Goal: Navigation & Orientation: Find specific page/section

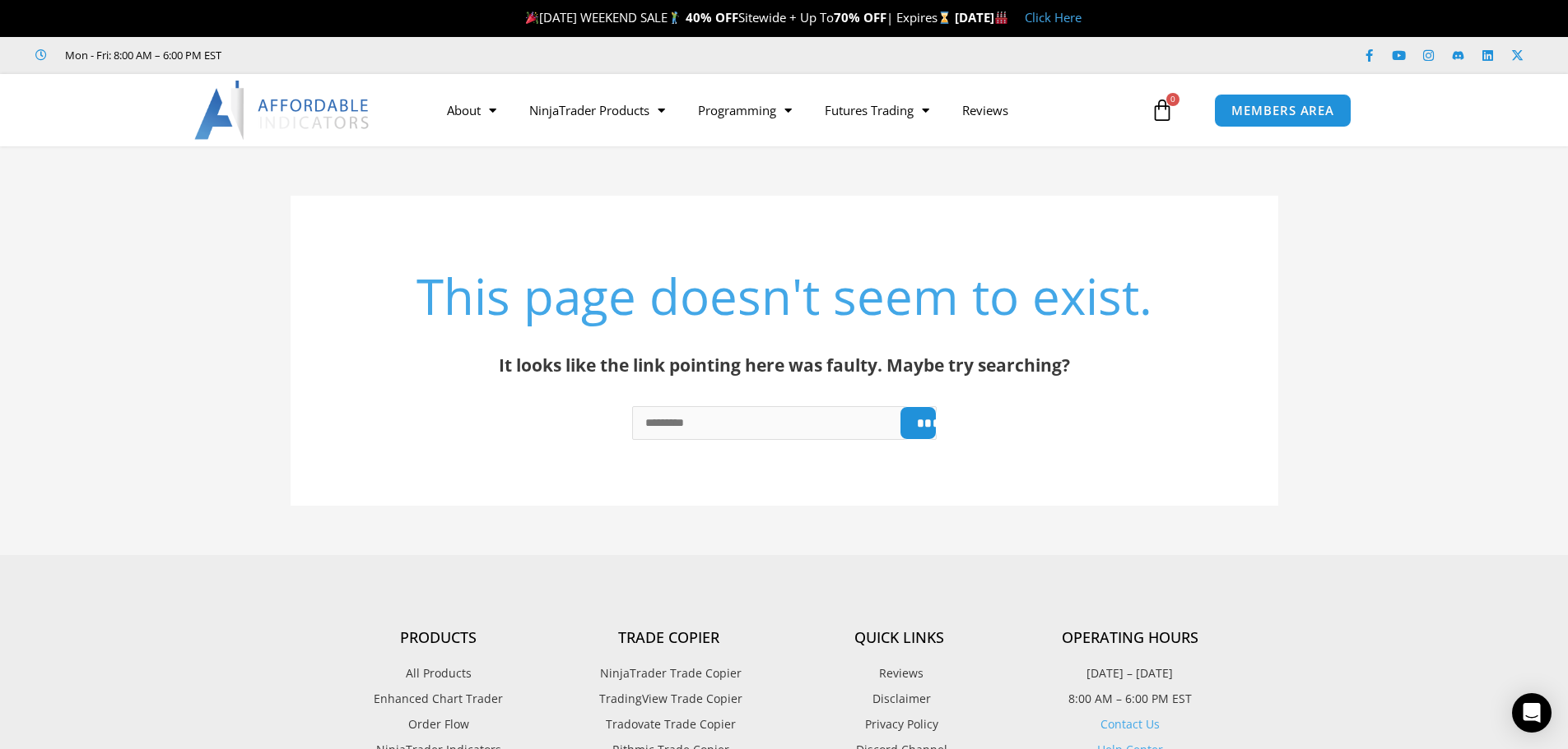
click at [296, 108] on img at bounding box center [283, 110] width 177 height 59
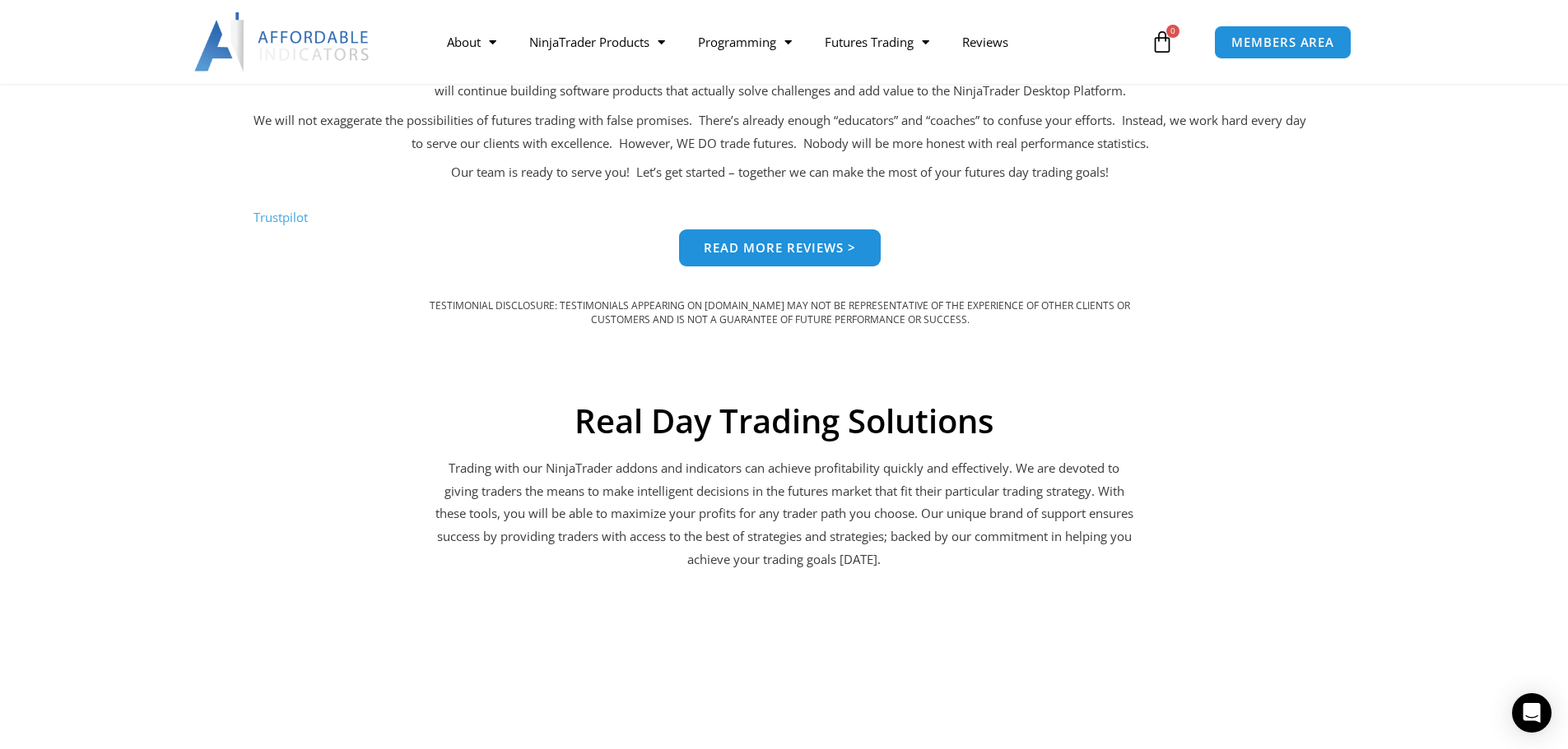
scroll to position [1563, 0]
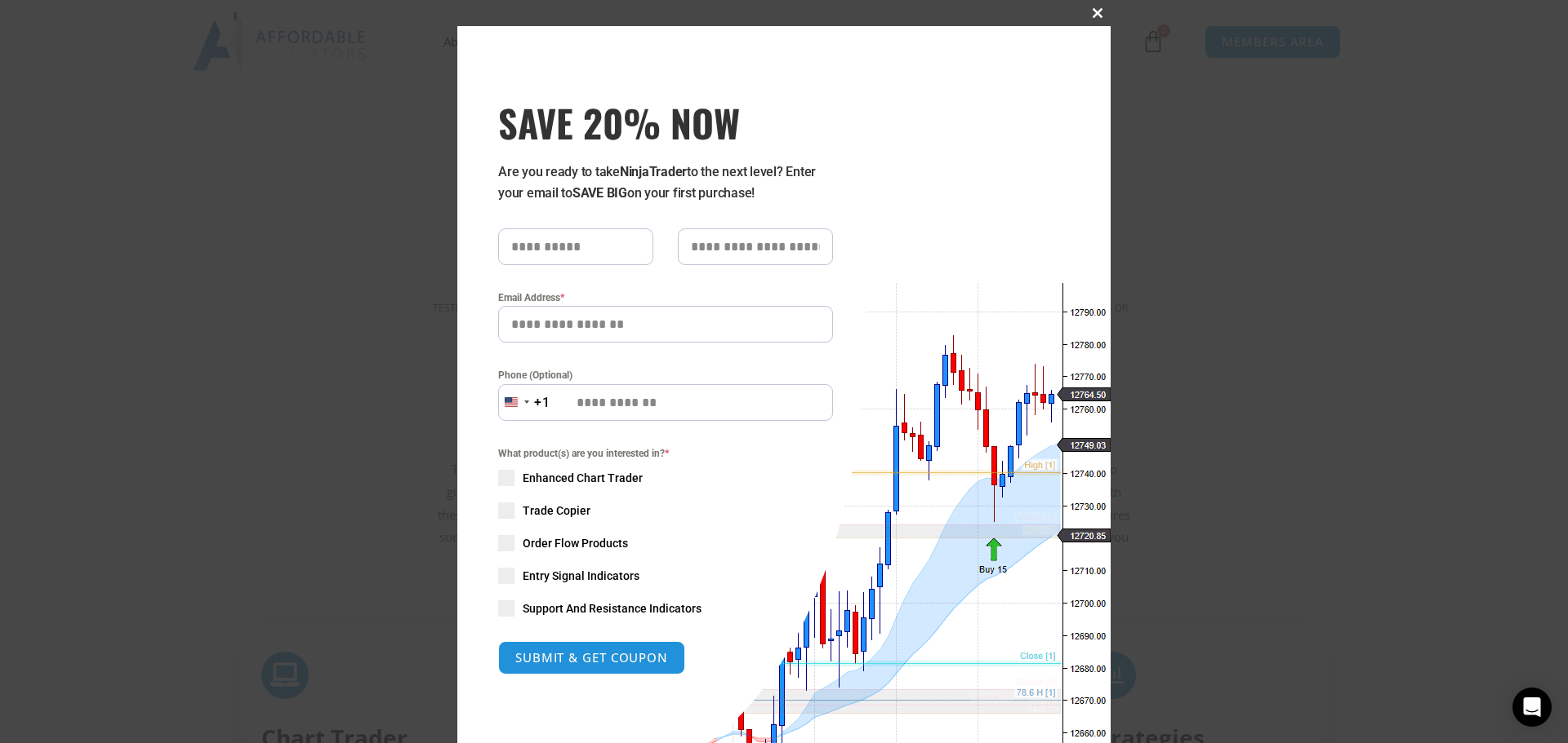
click at [1089, 12] on span at bounding box center [1097, 13] width 26 height 10
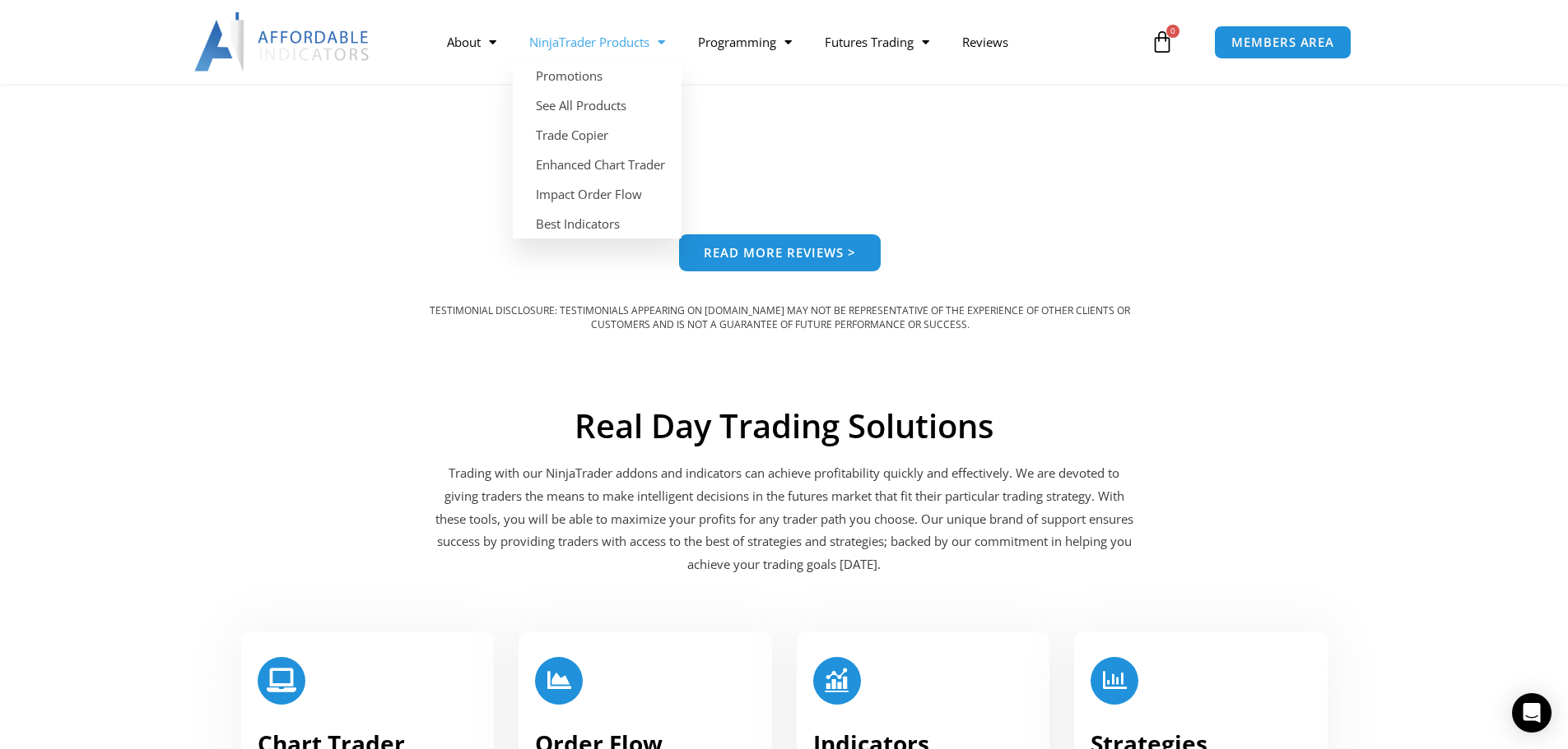
click at [612, 40] on link "NinjaTrader Products" at bounding box center [597, 42] width 168 height 37
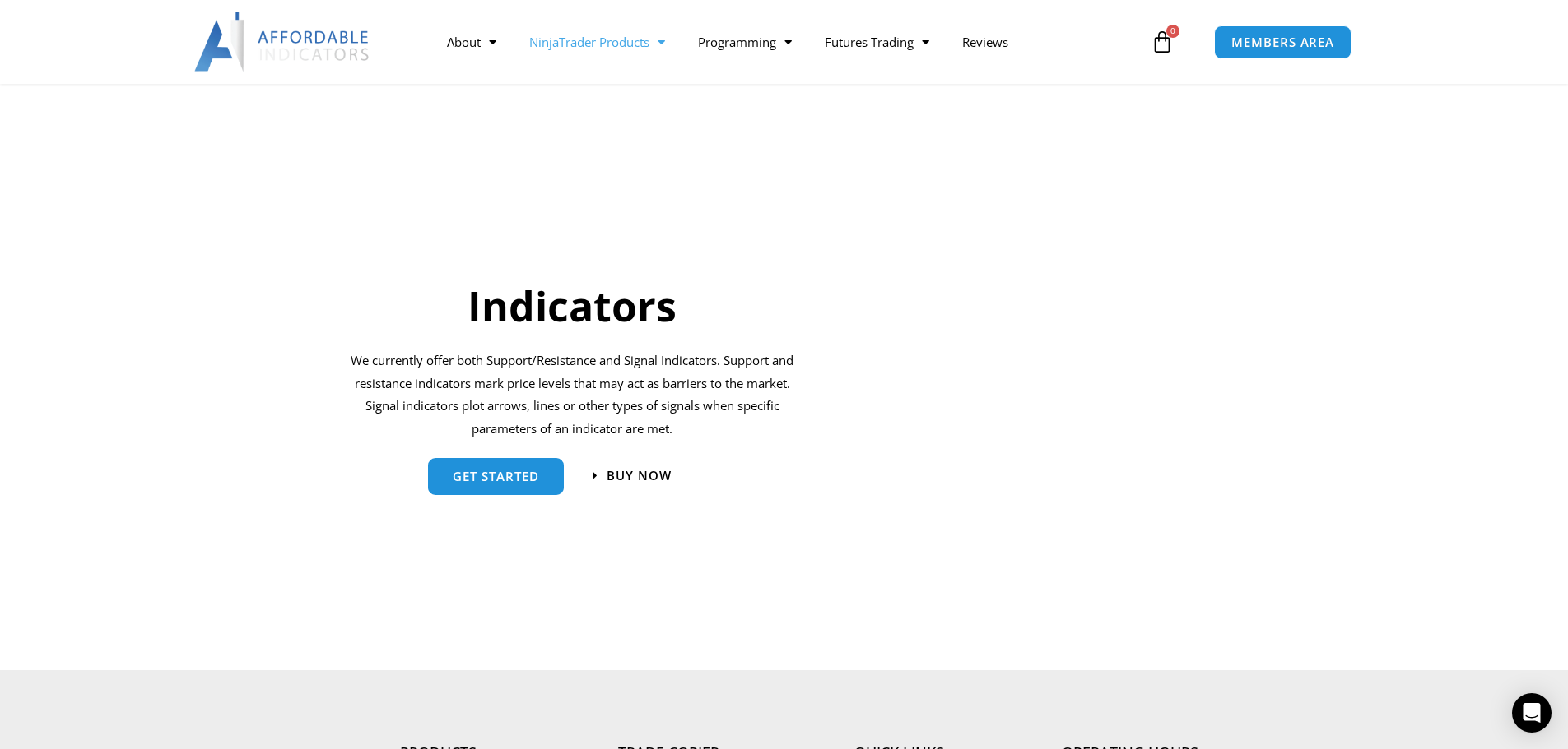
scroll to position [1727, 0]
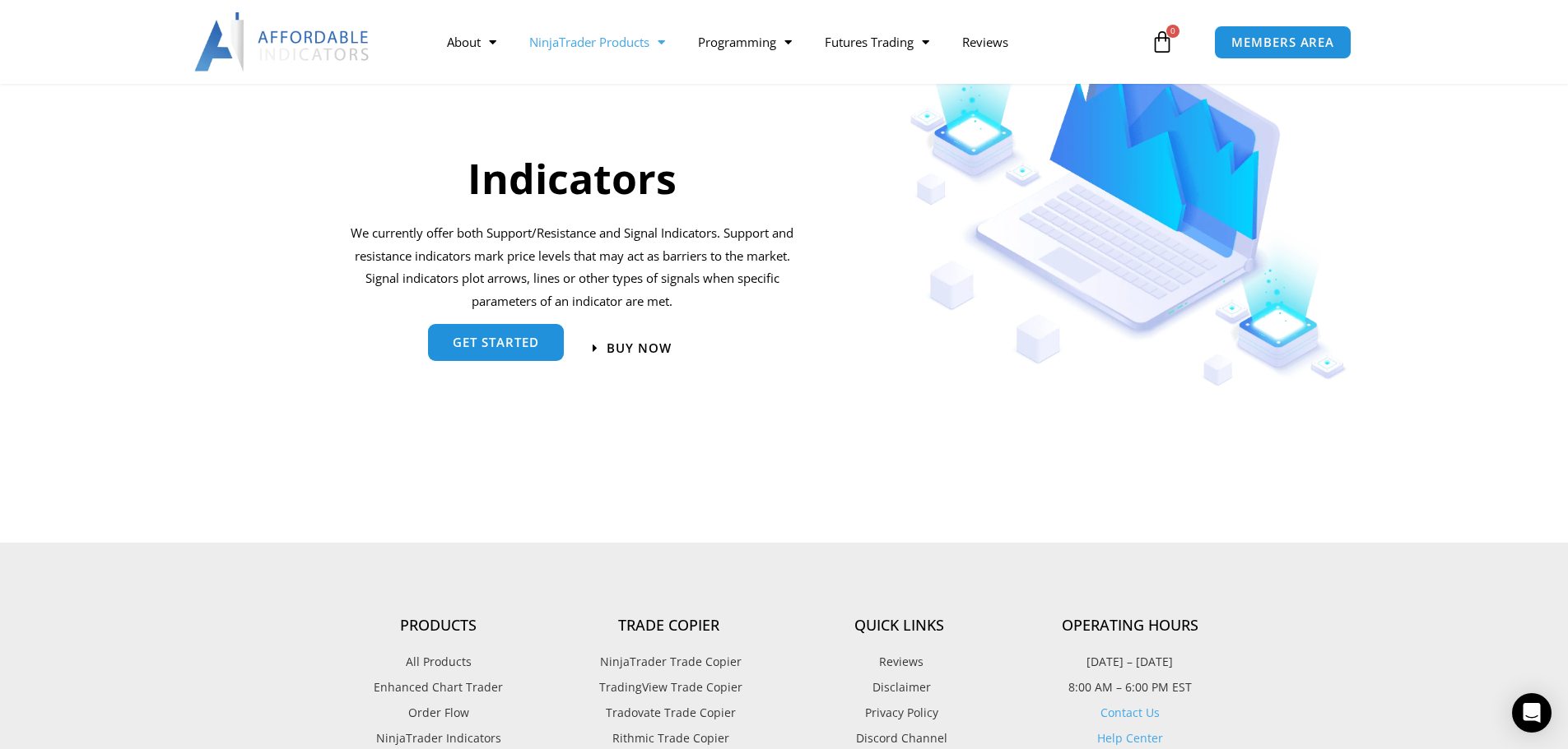
click at [505, 354] on link "get started" at bounding box center [495, 342] width 136 height 37
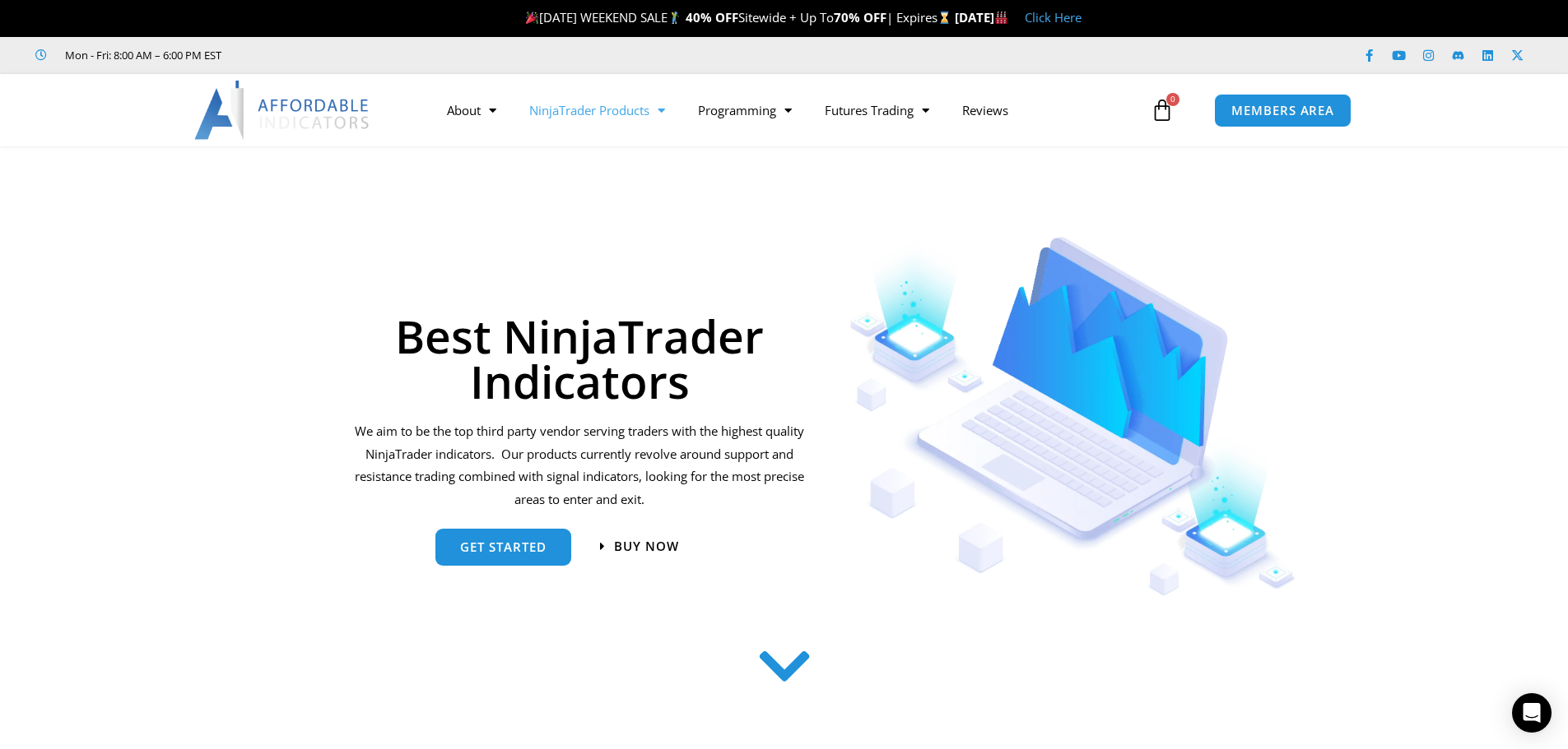
click at [588, 106] on link "NinjaTrader Products" at bounding box center [597, 110] width 168 height 37
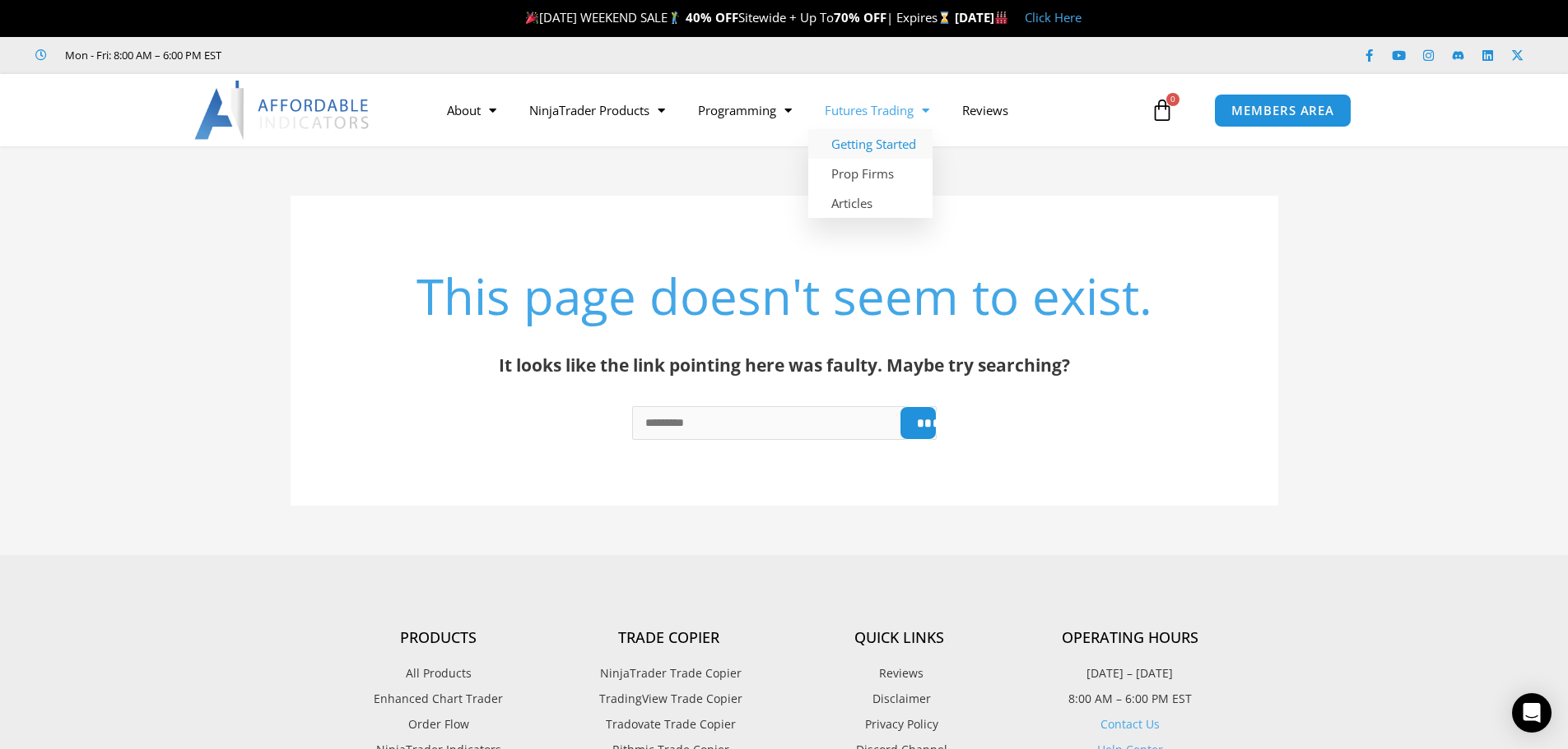
click at [886, 151] on link "Getting Started" at bounding box center [870, 144] width 124 height 30
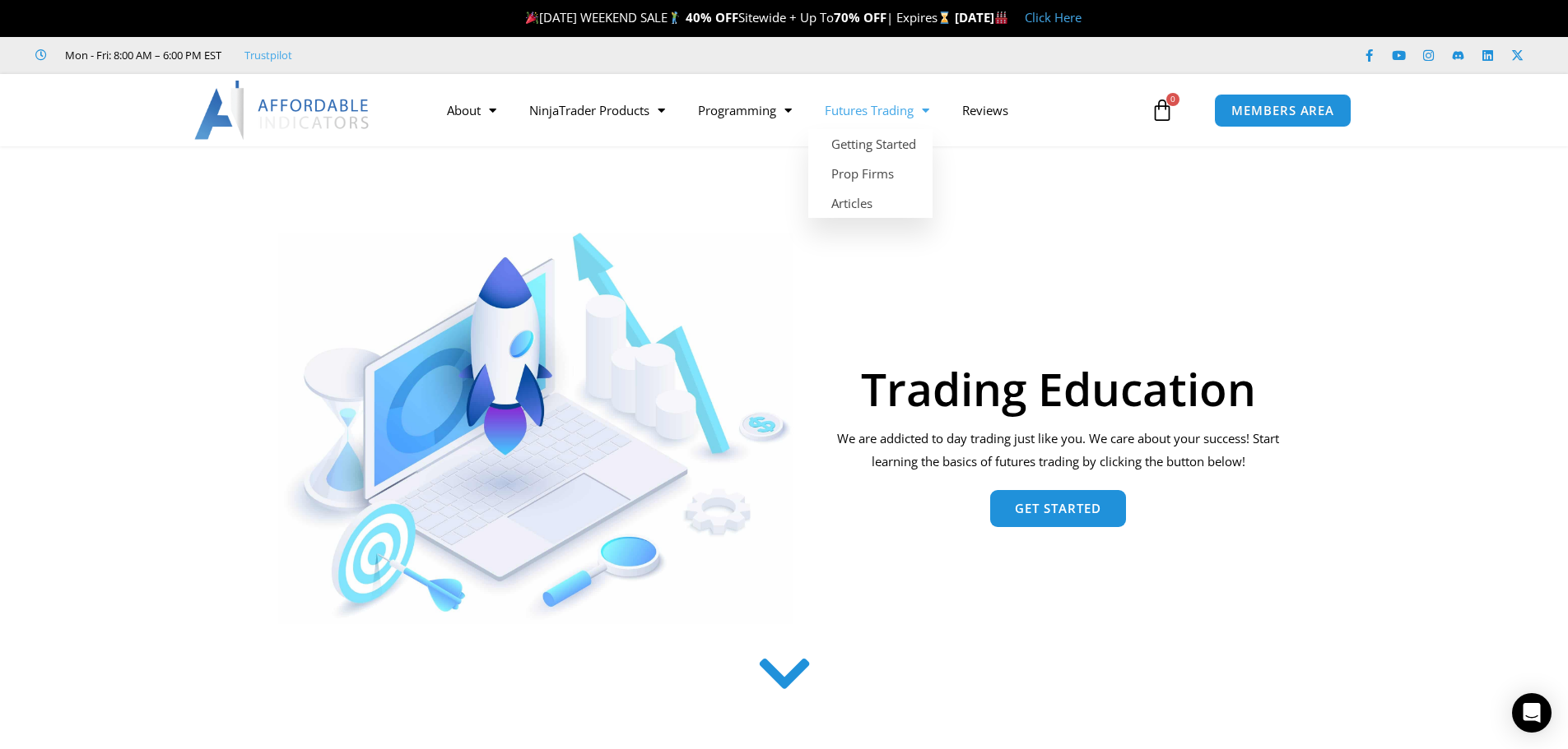
click at [855, 99] on link "Futures Trading" at bounding box center [877, 110] width 138 height 37
click at [877, 176] on link "Prop Firms" at bounding box center [870, 174] width 124 height 30
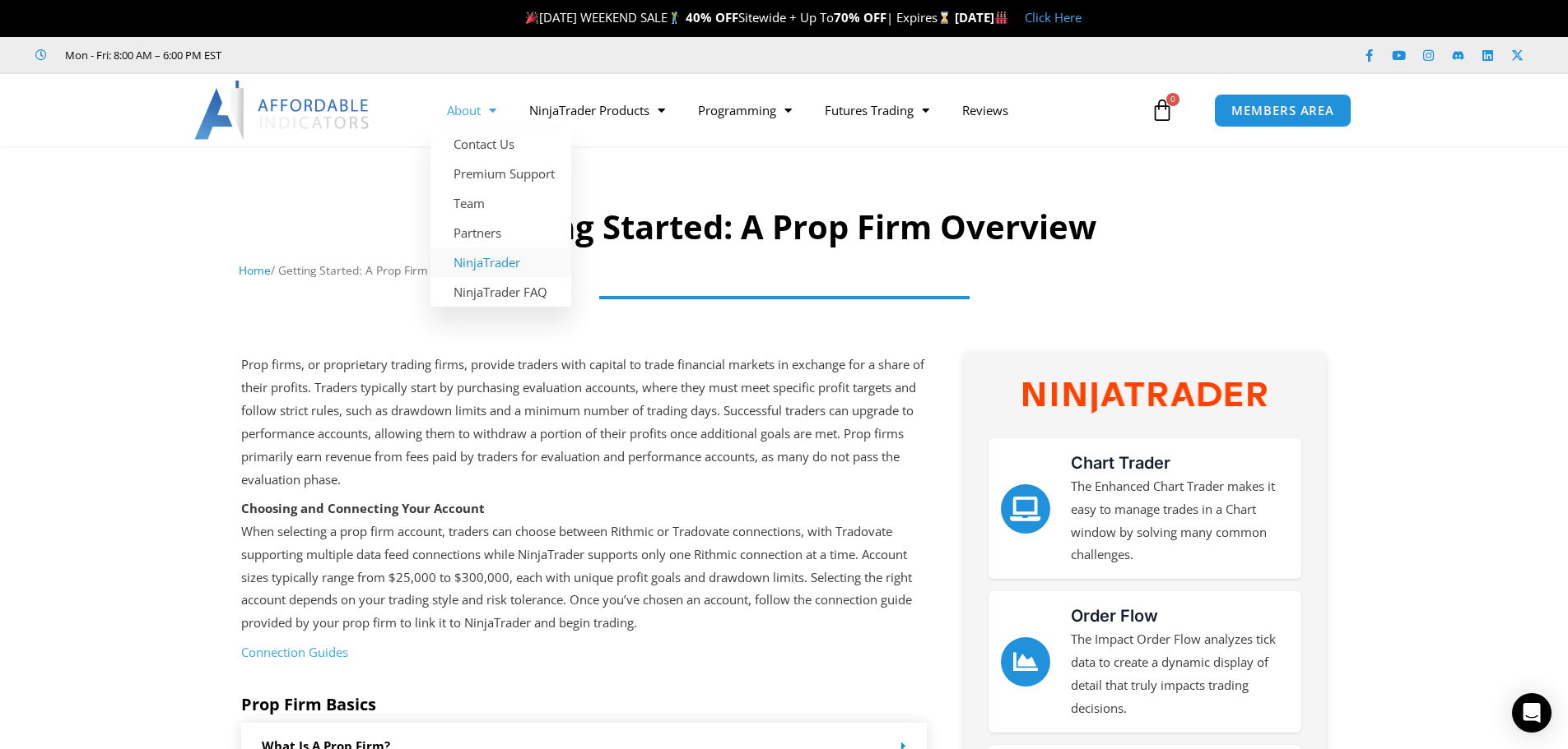
click at [468, 267] on link "NinjaTrader" at bounding box center [500, 262] width 141 height 30
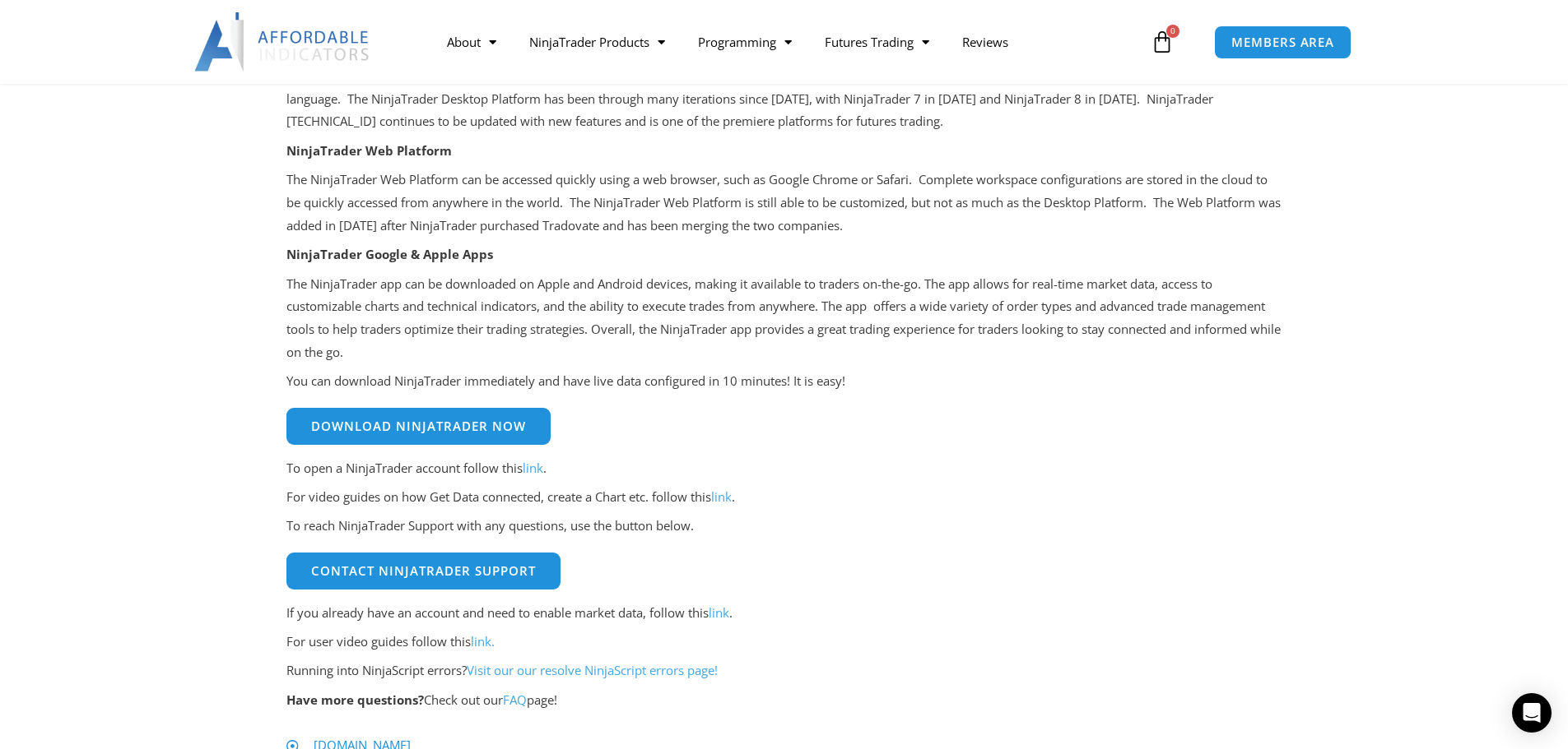
scroll to position [658, 0]
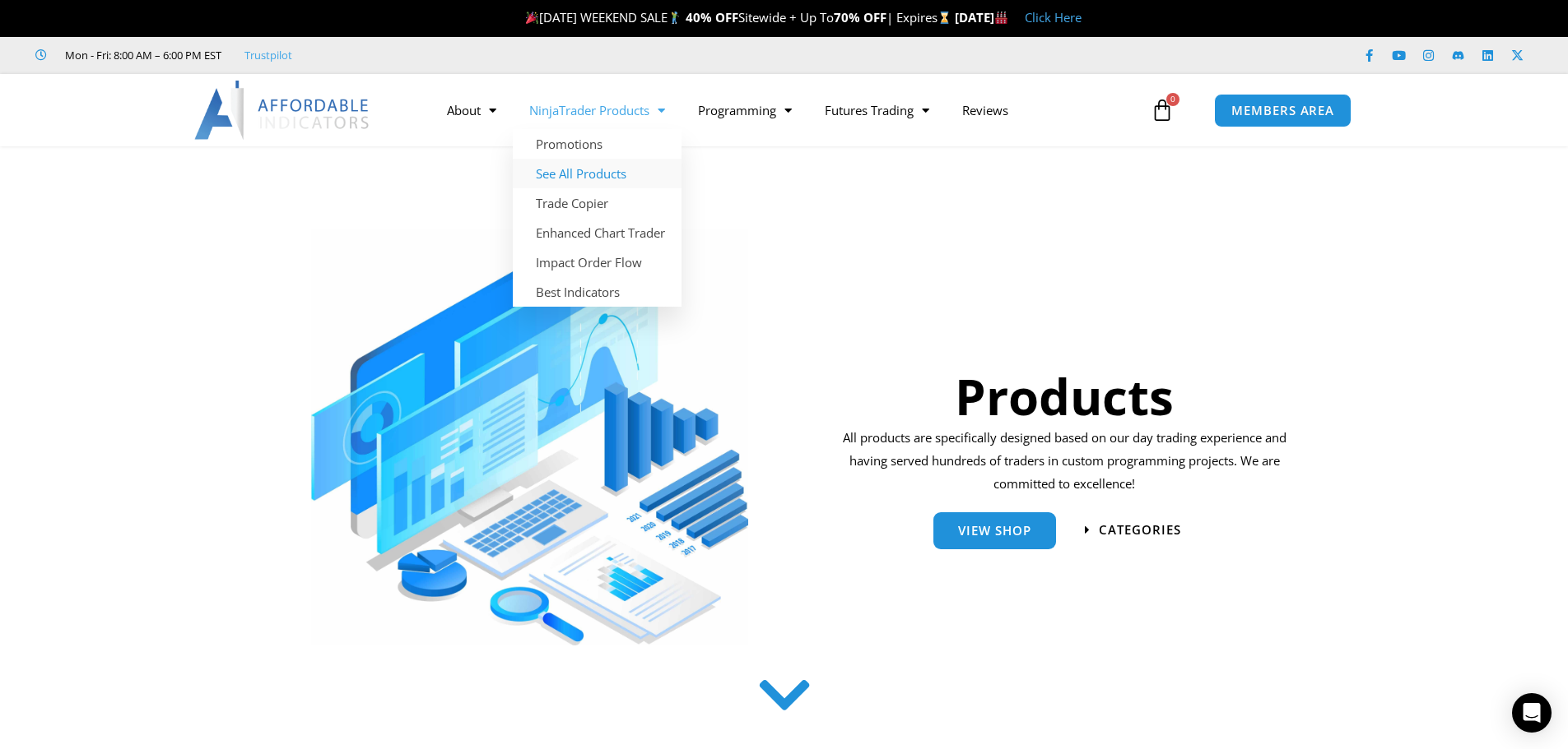
click at [570, 173] on link "See All Products" at bounding box center [597, 174] width 168 height 30
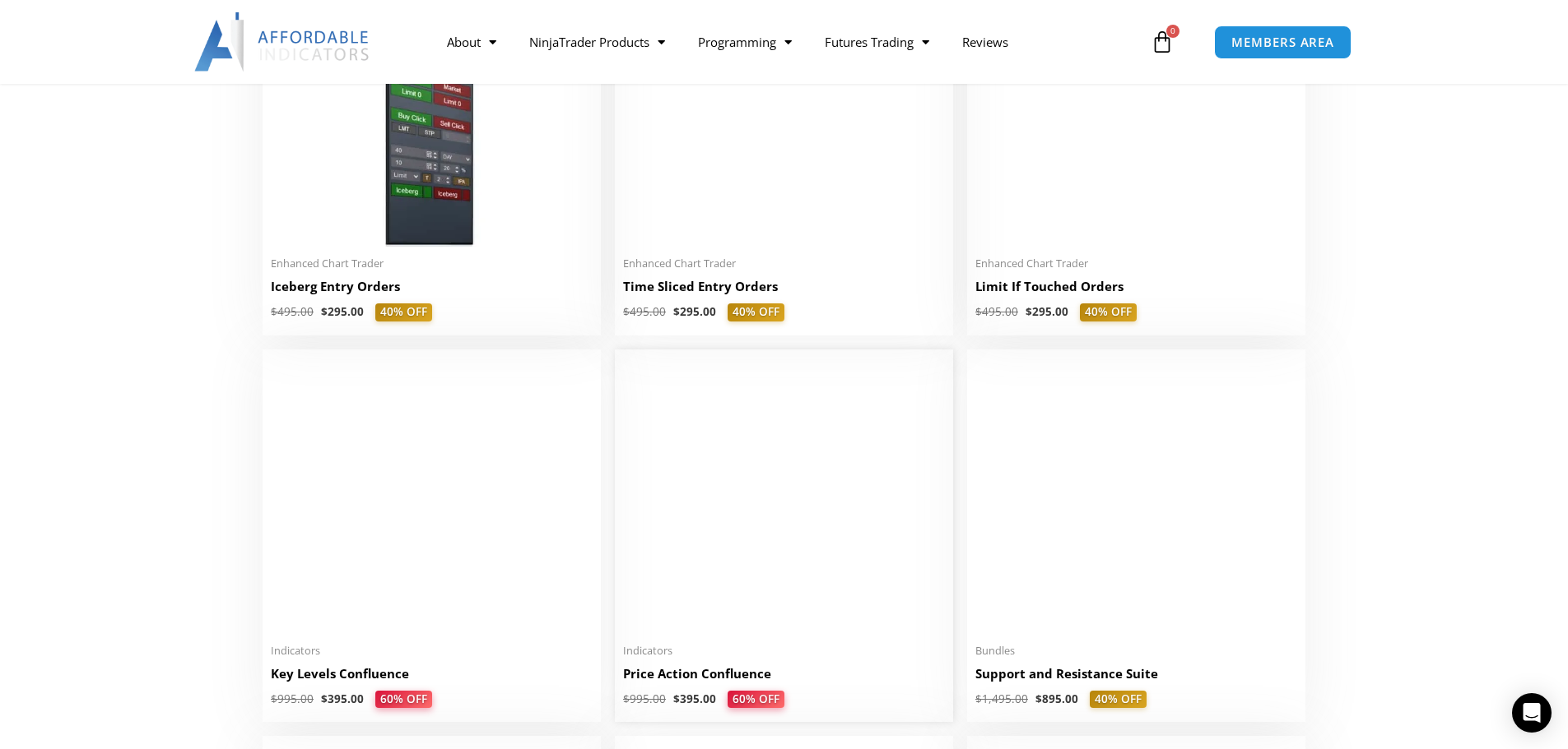
scroll to position [1810, 0]
